Goal: Task Accomplishment & Management: Complete application form

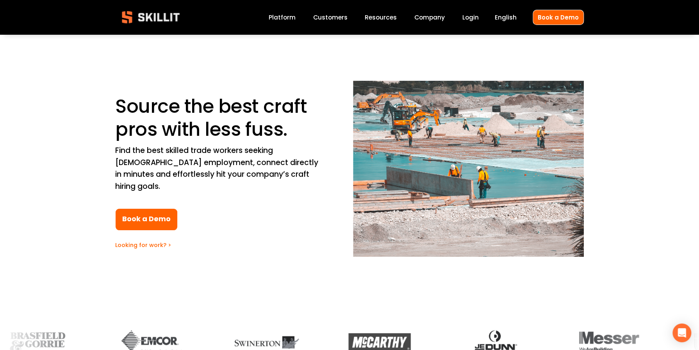
click at [280, 17] on link "Platform" at bounding box center [282, 17] width 27 height 11
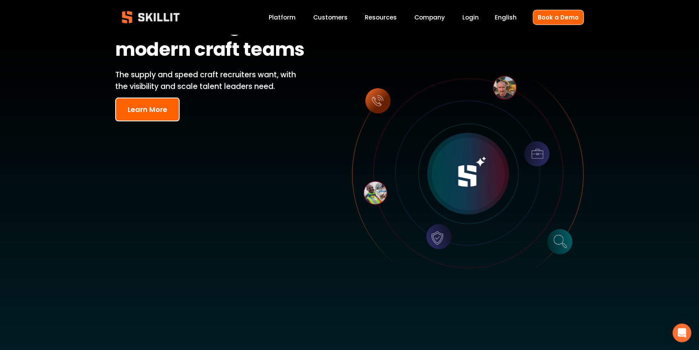
scroll to position [39, 0]
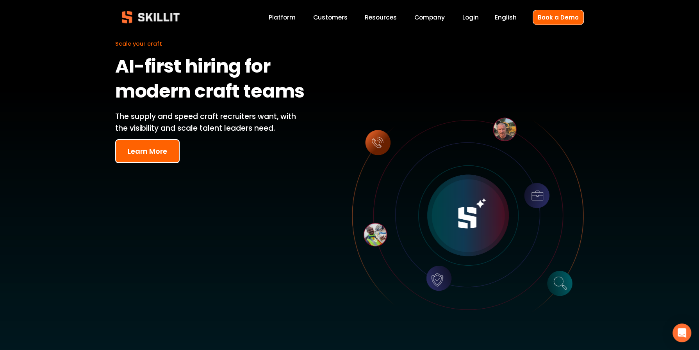
click at [0, 0] on span "Pricing" at bounding box center [0, 0] width 0 height 0
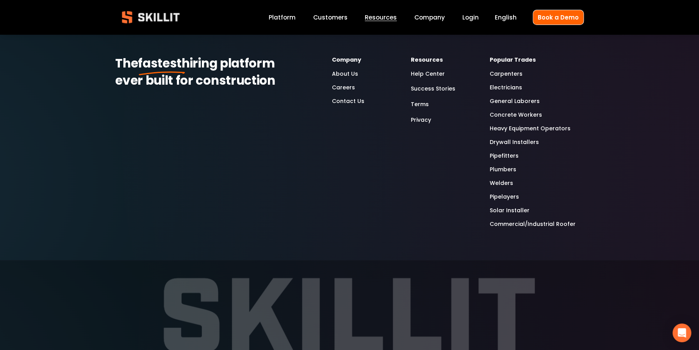
scroll to position [1366, 0]
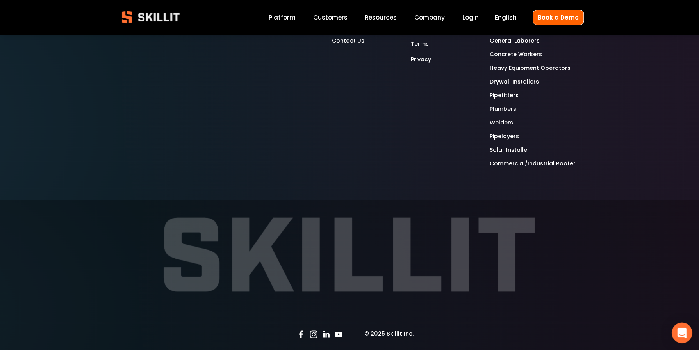
click at [677, 339] on div "Open Intercom Messenger" at bounding box center [682, 333] width 21 height 21
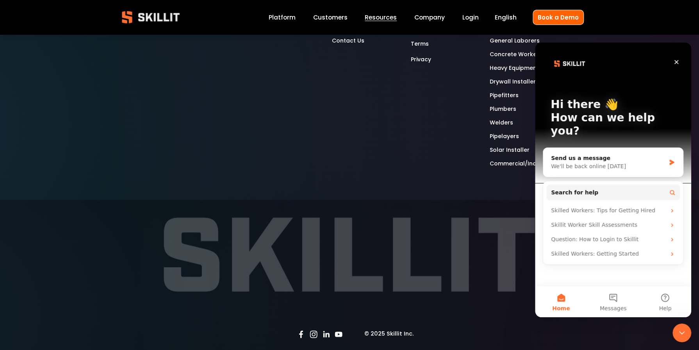
scroll to position [0, 0]
drag, startPoint x: 593, startPoint y: 276, endPoint x: 588, endPoint y: 286, distance: 11.3
click at [593, 276] on div "Hi there 👋 How can we help you? Send us a message We'll be back online tomorrow…" at bounding box center [613, 164] width 156 height 243
click at [613, 303] on button "Messages" at bounding box center [613, 301] width 52 height 31
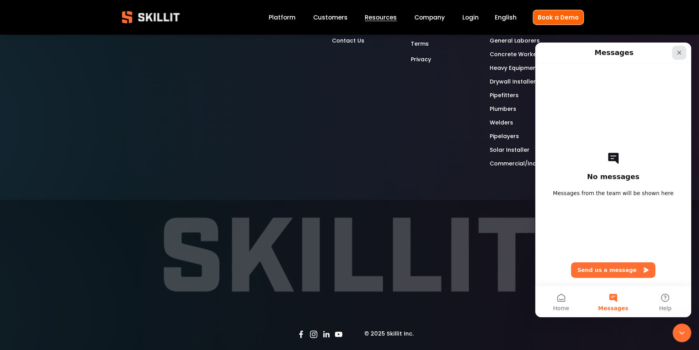
click at [682, 54] on icon "Close" at bounding box center [679, 53] width 6 height 6
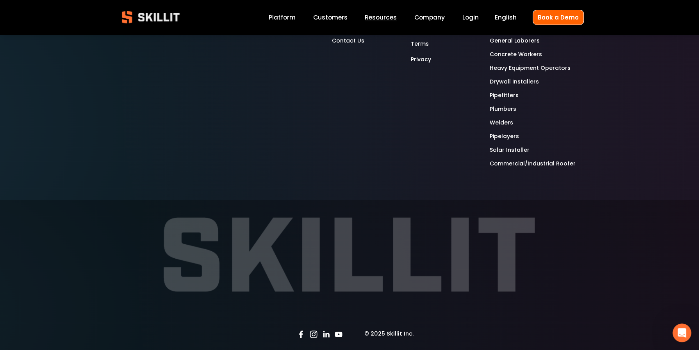
click at [512, 85] on link "Drywall Installers" at bounding box center [514, 81] width 49 height 9
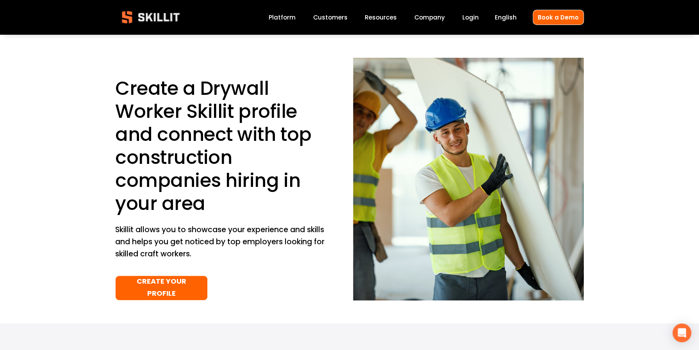
click at [150, 287] on link "CREATE YOUR PROFILE" at bounding box center [161, 288] width 93 height 25
